Goal: Task Accomplishment & Management: Use online tool/utility

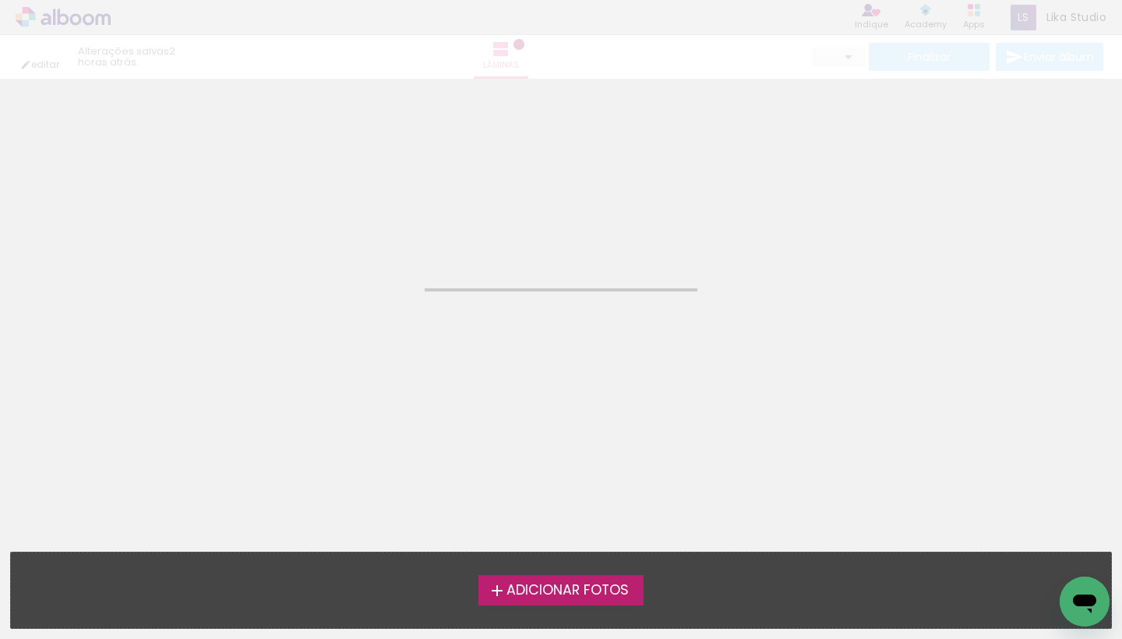
click at [428, 349] on neon-animated-pages "Confirmar Cancelar" at bounding box center [561, 359] width 1122 height 560
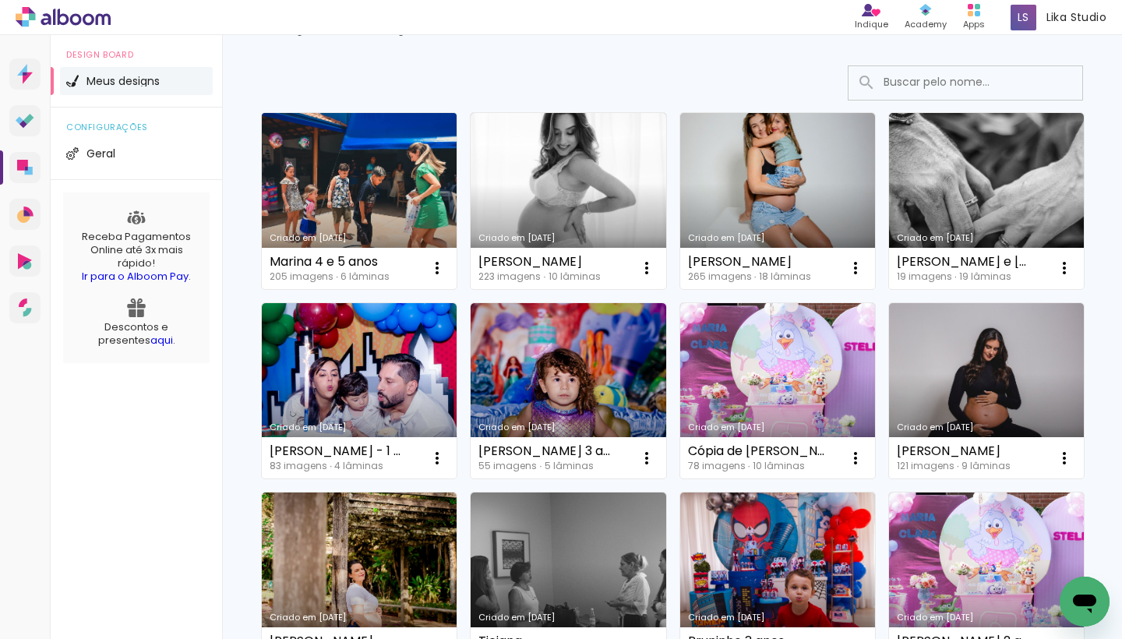
scroll to position [112, 0]
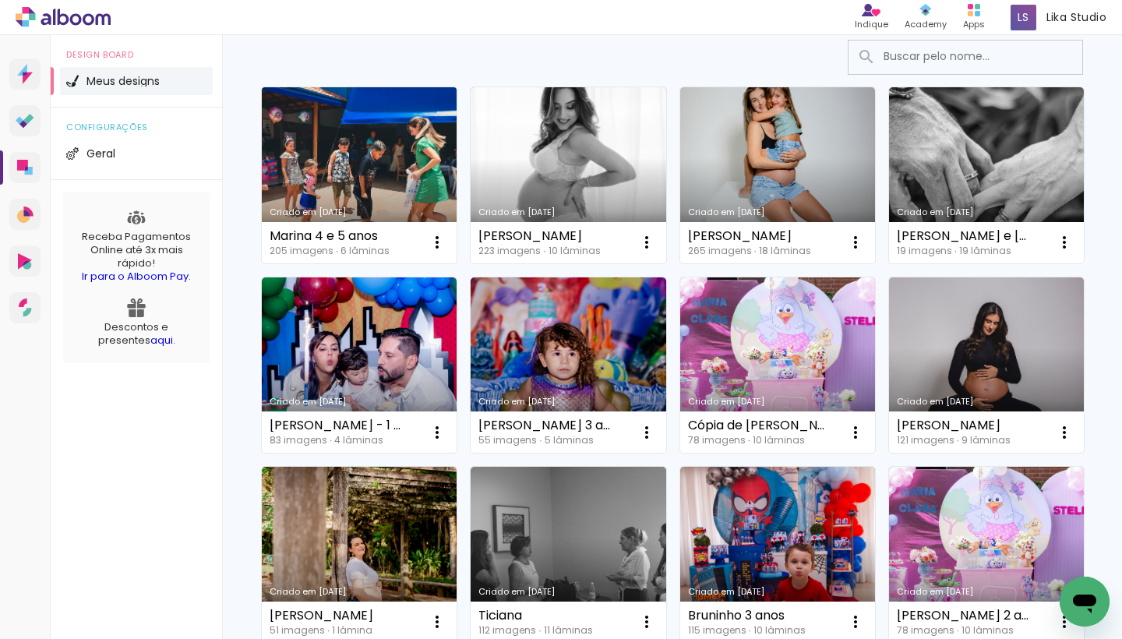
click at [362, 185] on link "Criado em [DATE]" at bounding box center [359, 175] width 195 height 176
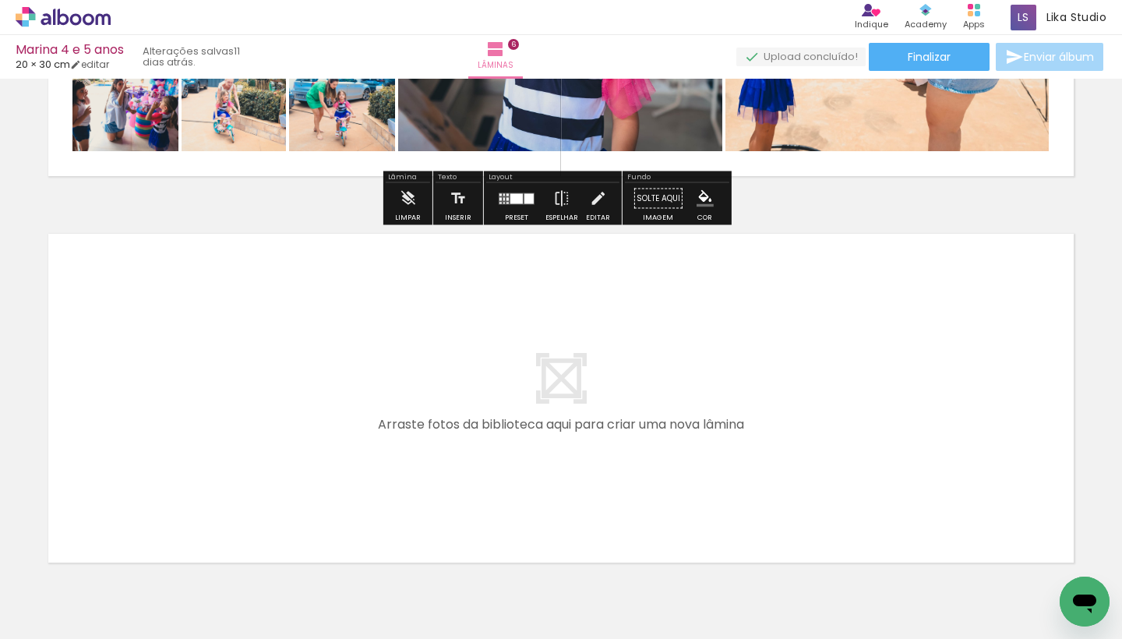
scroll to position [2302, 0]
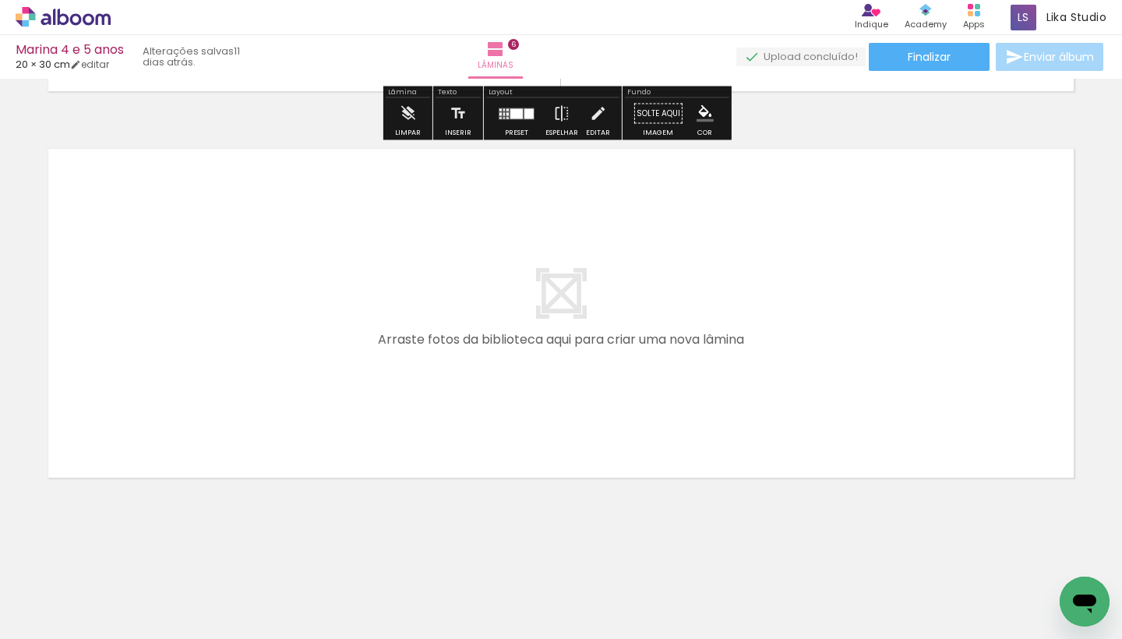
click at [46, 610] on span "Adicionar Fotos" at bounding box center [55, 617] width 47 height 17
click at [0, 0] on input "file" at bounding box center [0, 0] width 0 height 0
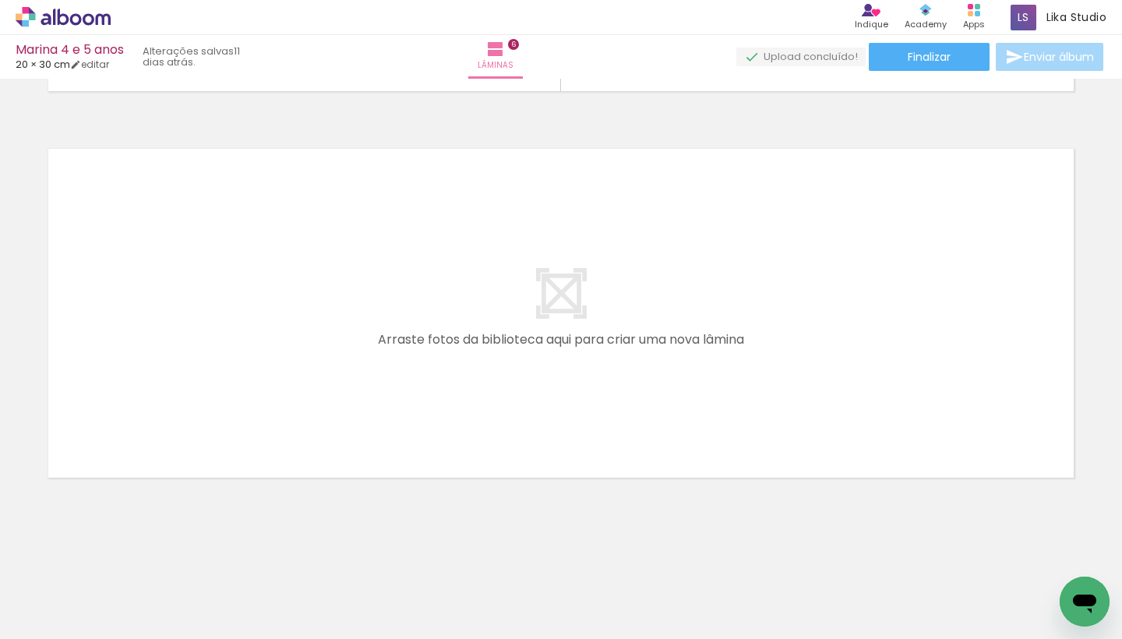
click at [65, 629] on paper-button "Adicionar Fotos" at bounding box center [48, 617] width 76 height 25
click at [0, 0] on input "file" at bounding box center [0, 0] width 0 height 0
drag, startPoint x: 129, startPoint y: 632, endPoint x: 1049, endPoint y: 632, distance: 919.8
click at [128, 631] on iron-horizontal-list at bounding box center [112, 589] width 31 height 97
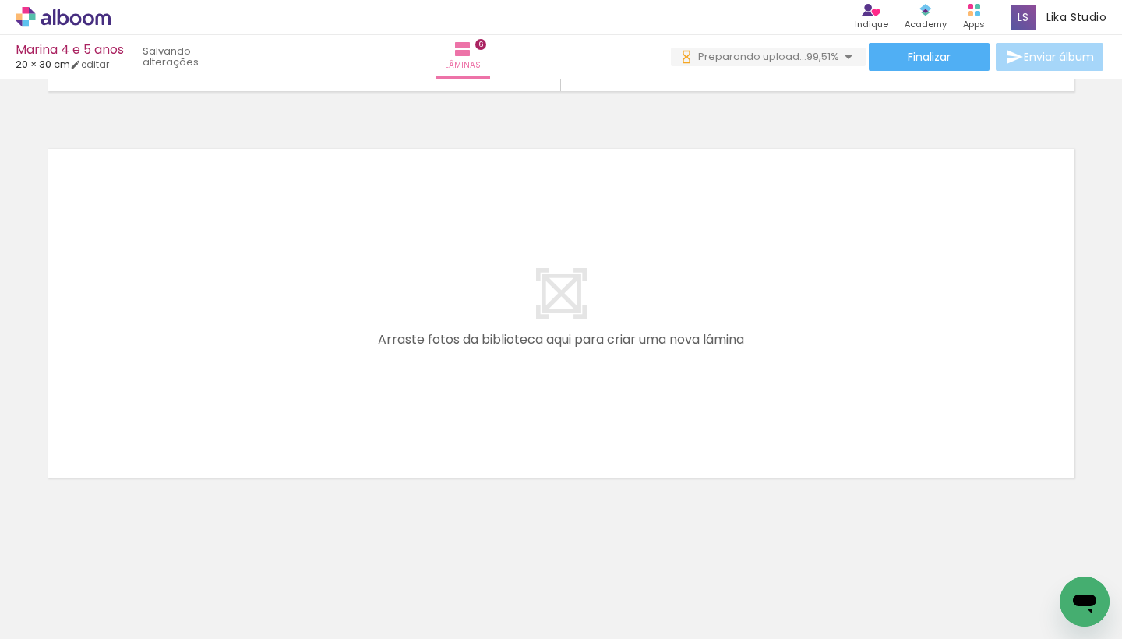
scroll to position [0, 1144]
click at [128, 632] on iron-horizontal-list at bounding box center [112, 589] width 31 height 97
drag, startPoint x: 193, startPoint y: 632, endPoint x: 843, endPoint y: 637, distance: 650.3
click at [128, 637] on iron-horizontal-list at bounding box center [112, 589] width 31 height 97
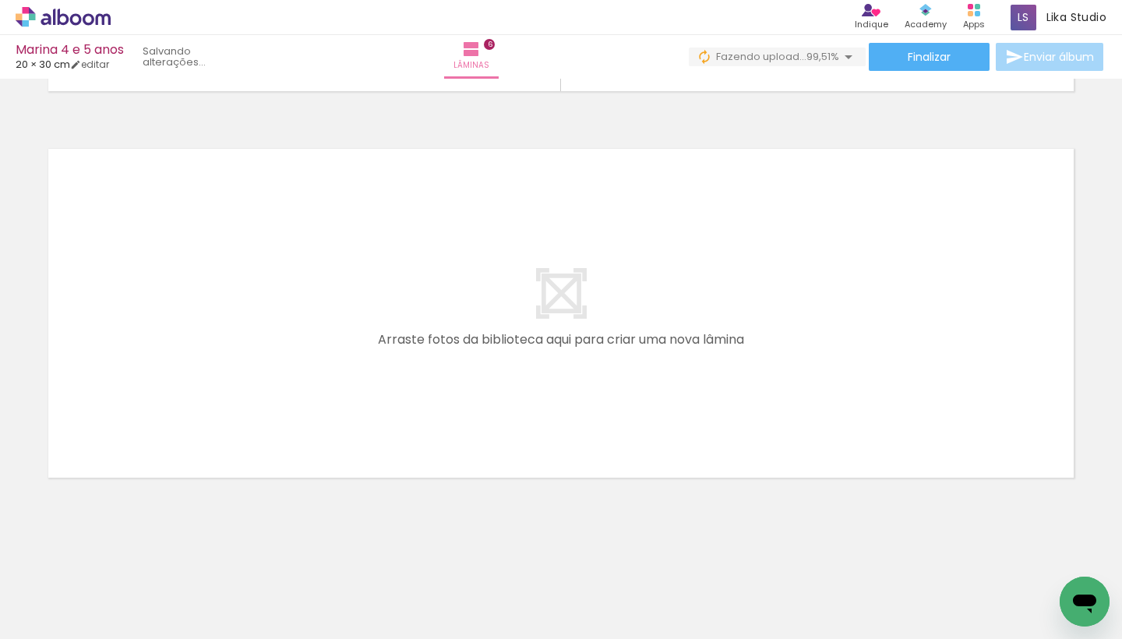
scroll to position [0, 14566]
click at [1106, 625] on quentale-thumb at bounding box center [1116, 586] width 87 height 90
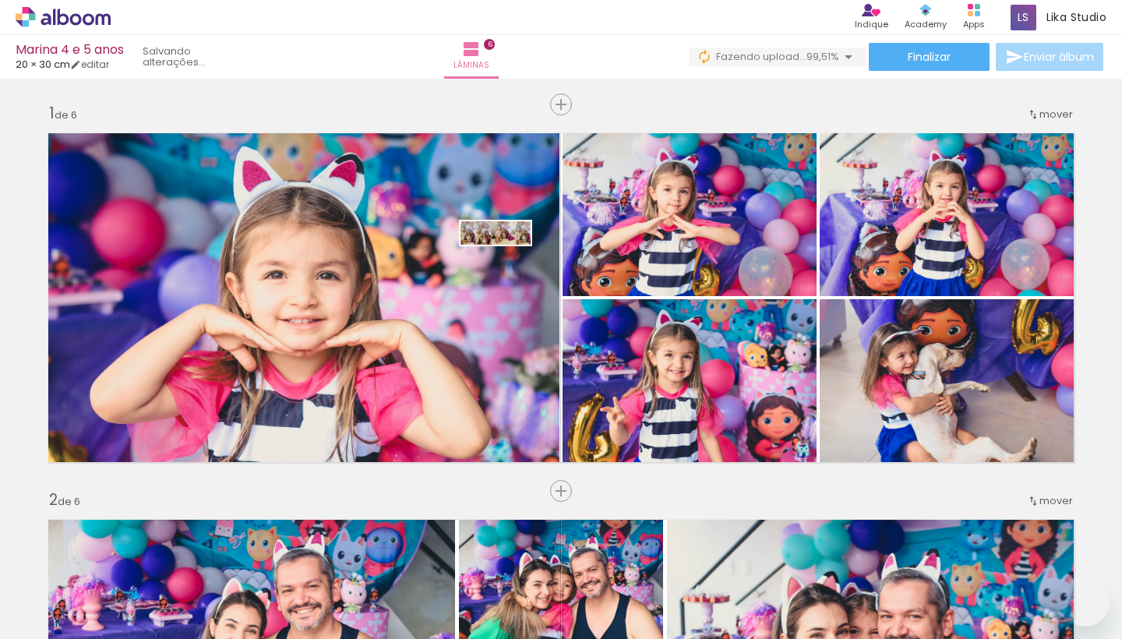
click at [509, 281] on quentale-workspace at bounding box center [561, 319] width 1122 height 639
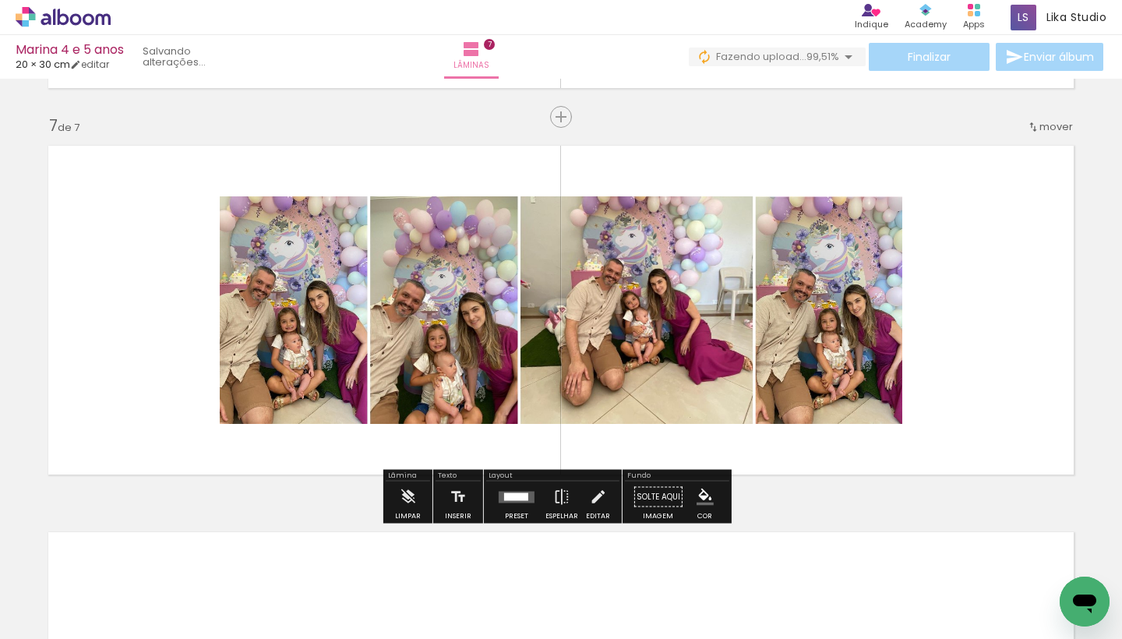
scroll to position [0, 16964]
click at [511, 494] on div at bounding box center [516, 496] width 24 height 8
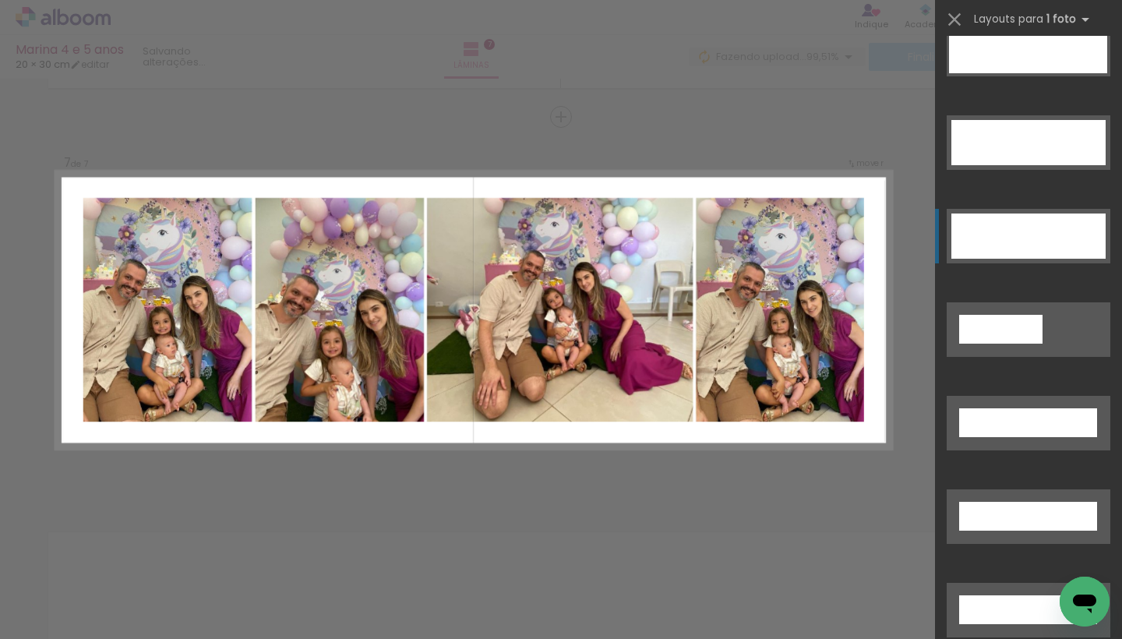
scroll to position [4723, 0]
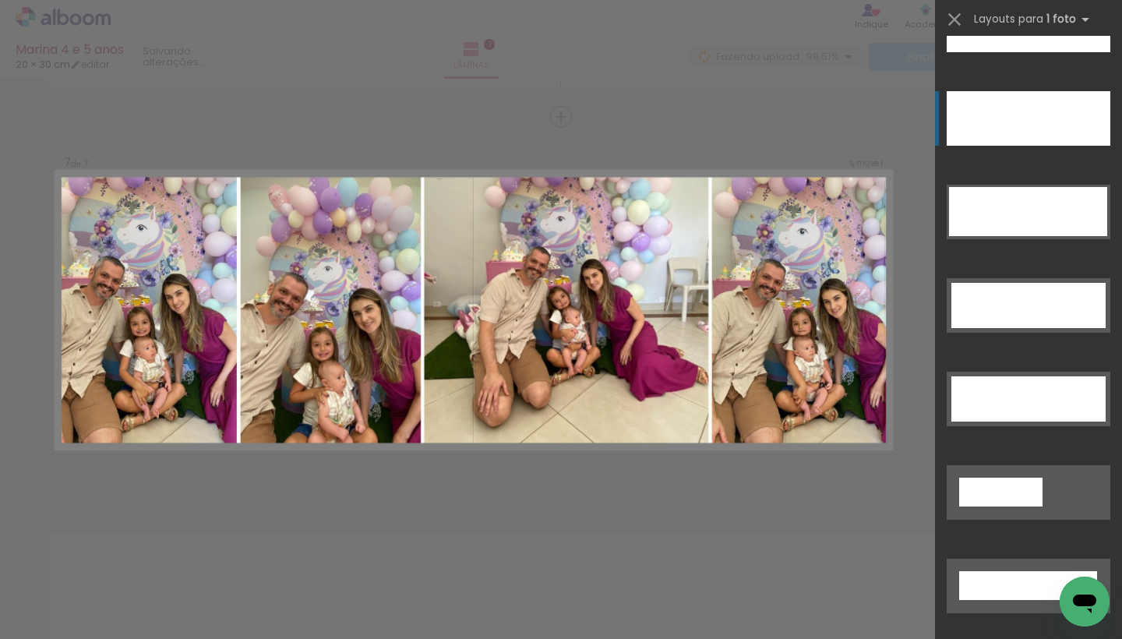
click at [1003, 128] on div at bounding box center [1028, 118] width 164 height 55
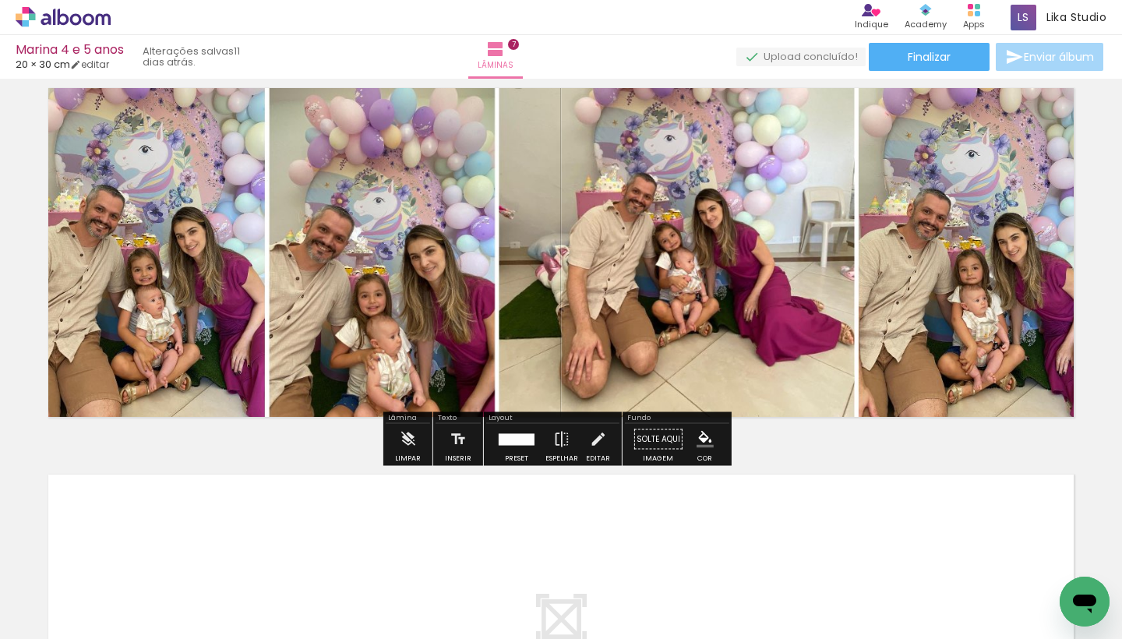
scroll to position [2344, 0]
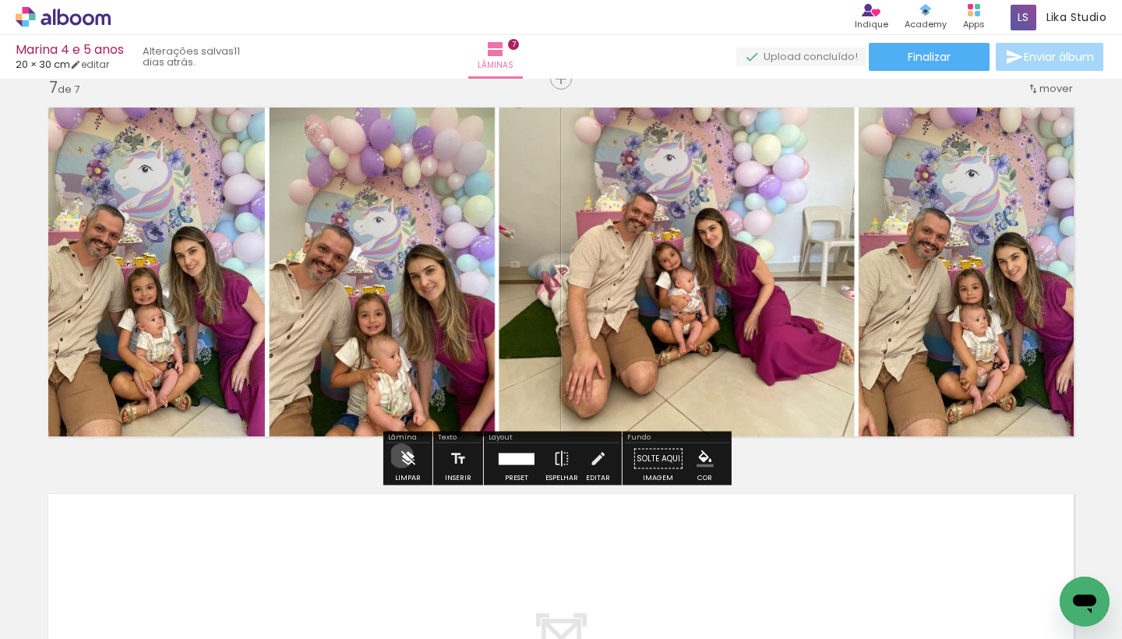
click at [401, 456] on iron-icon at bounding box center [407, 458] width 17 height 31
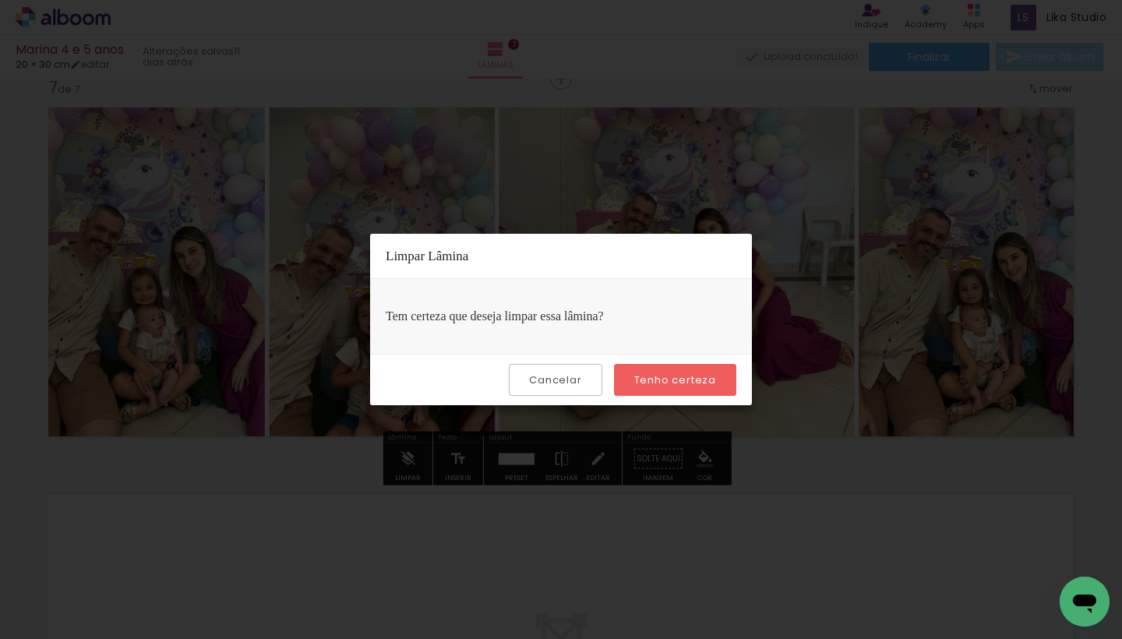
click at [0, 0] on slot "Tenho certeza" at bounding box center [0, 0] width 0 height 0
